Goal: Find specific page/section: Find specific page/section

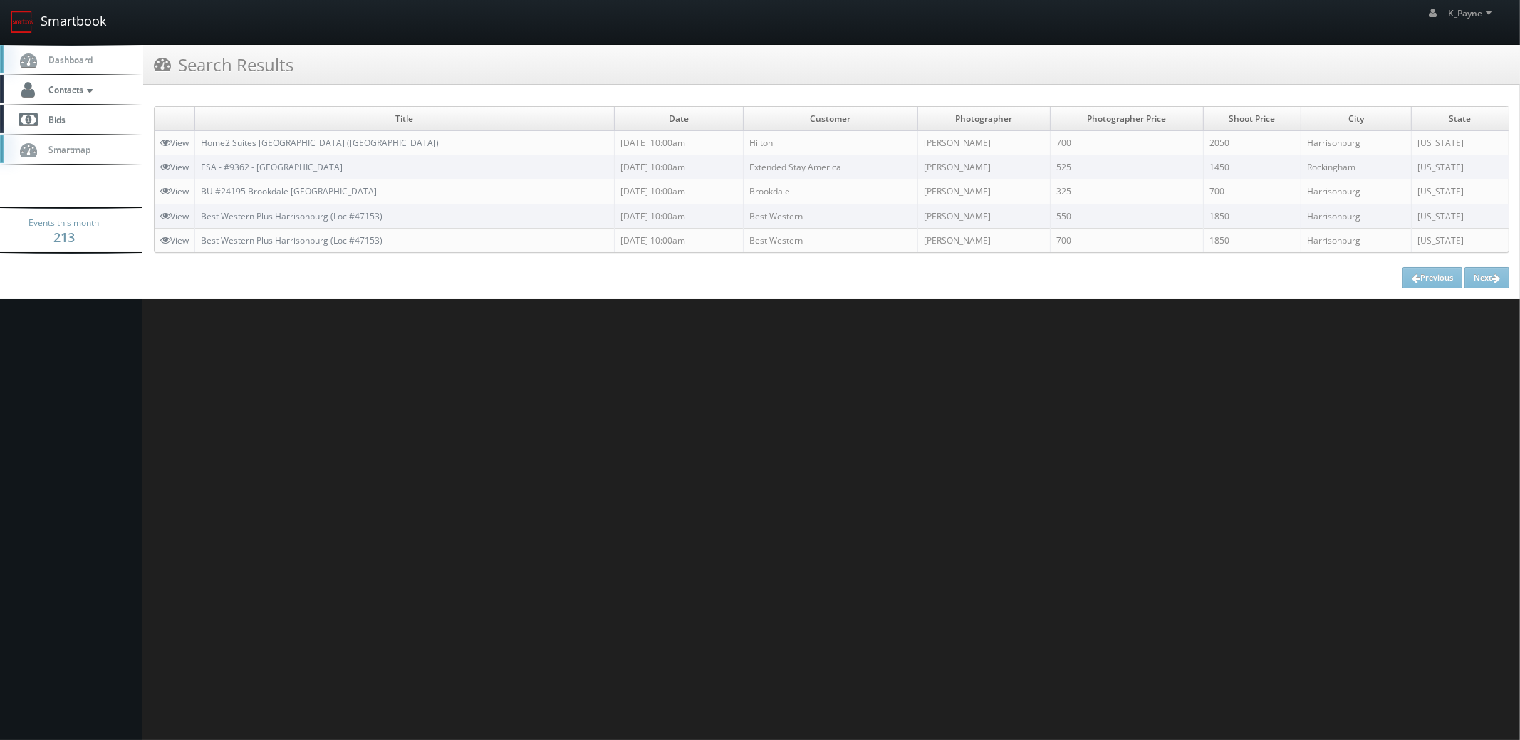
click at [64, 21] on link "Smartbook" at bounding box center [58, 22] width 117 height 44
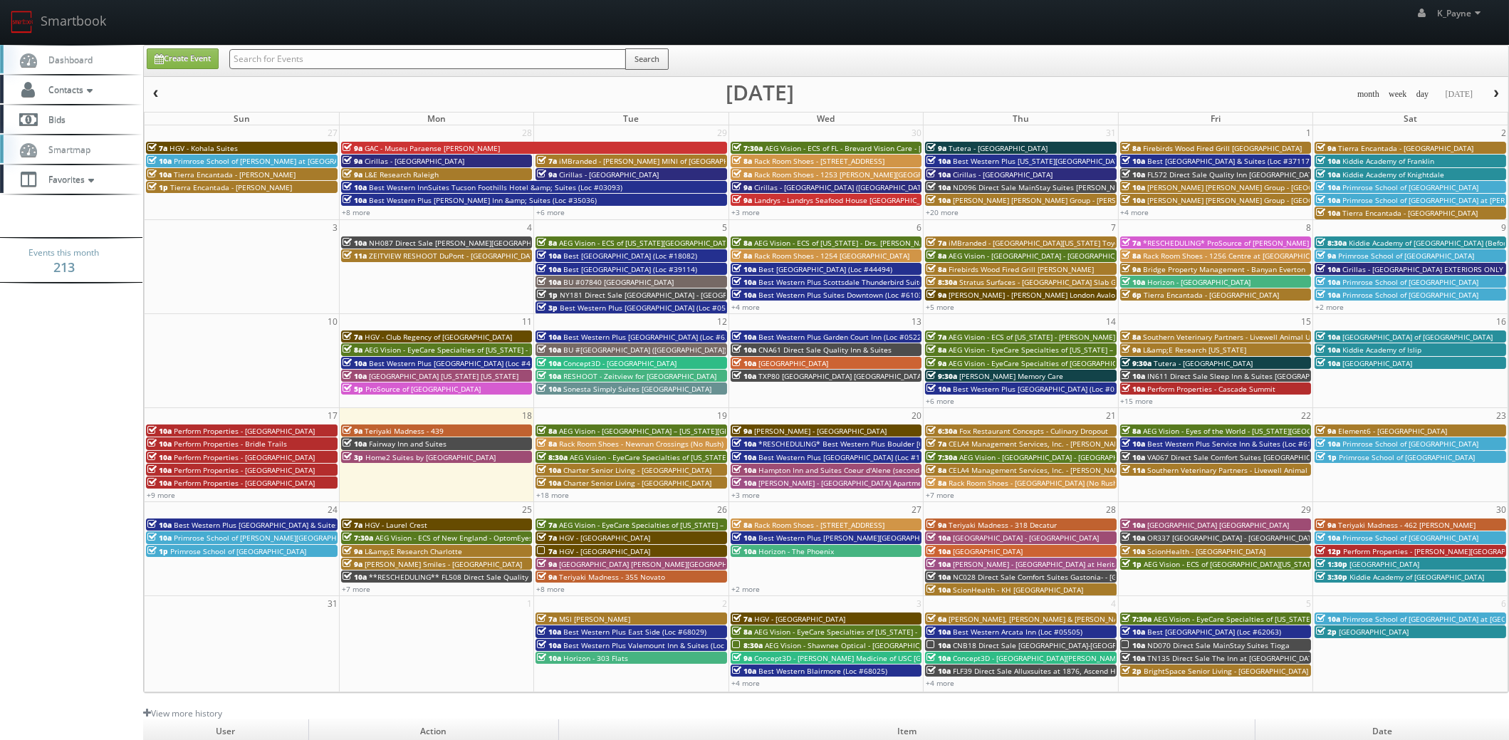
click at [260, 53] on input "text" at bounding box center [427, 59] width 397 height 20
type input "61061"
